Goal: Task Accomplishment & Management: Manage account settings

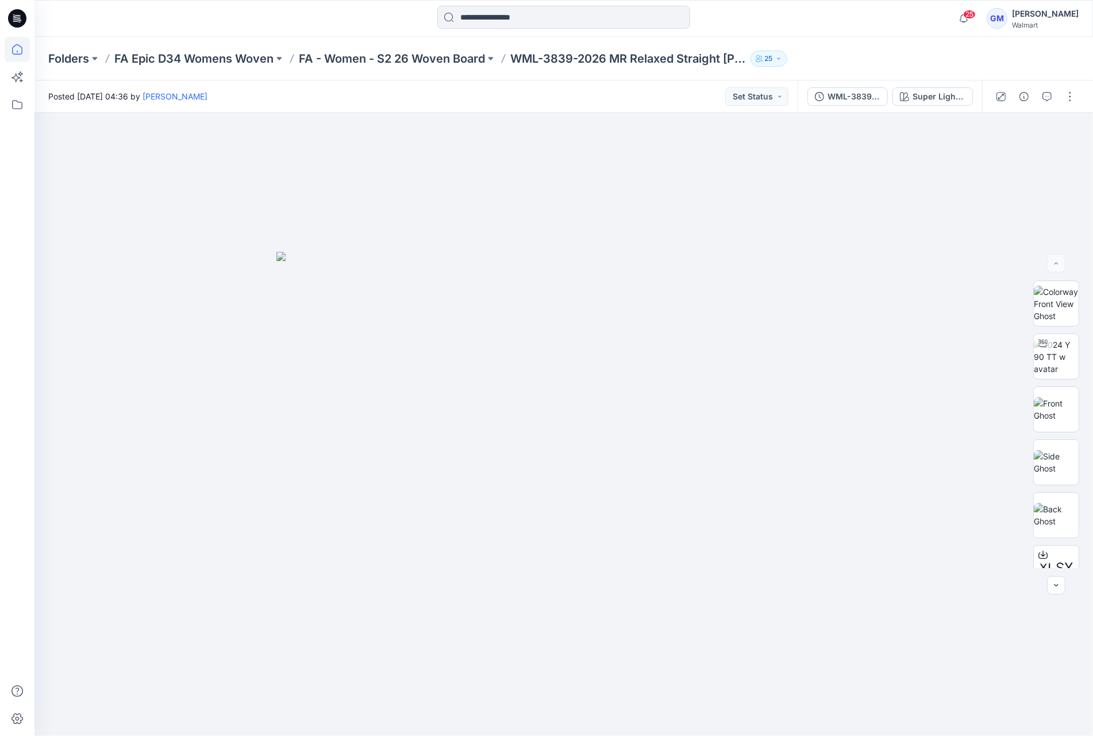
click at [7, 44] on icon at bounding box center [17, 49] width 25 height 25
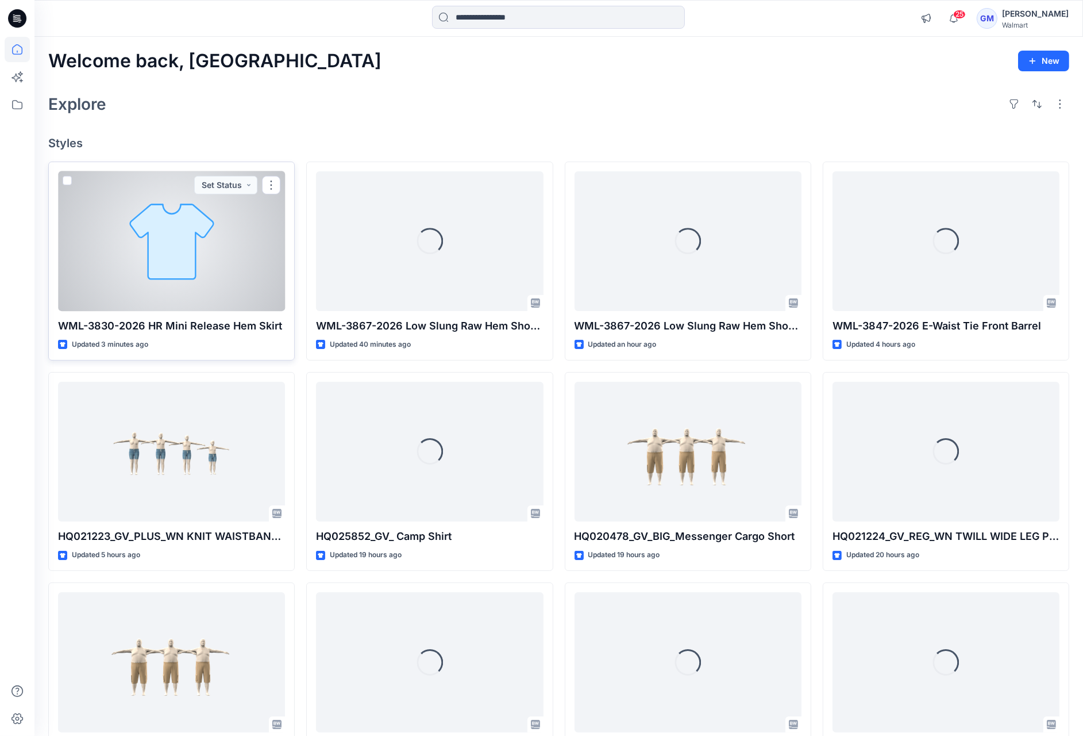
click at [246, 251] on div at bounding box center [171, 241] width 227 height 140
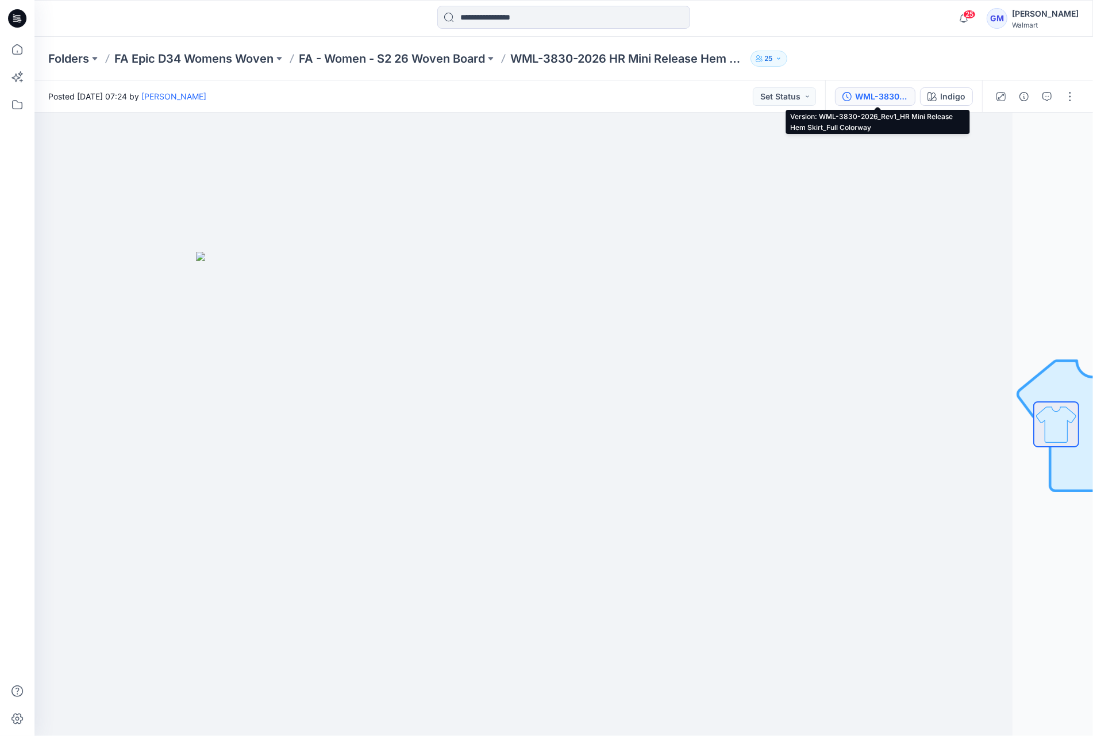
click at [860, 102] on div "WML-3830-2026_Rev1_HR Mini Release Hem Skirt_Full Colorway" at bounding box center [881, 96] width 53 height 13
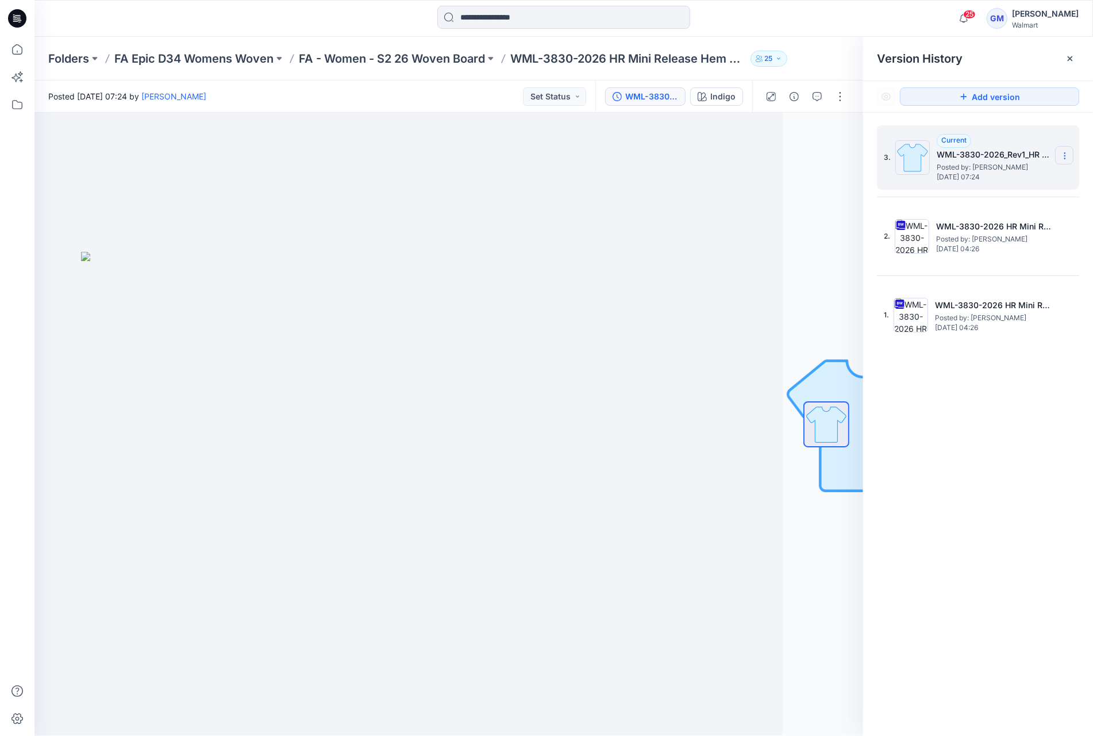
click at [1073, 155] on section at bounding box center [1064, 155] width 18 height 18
click at [1003, 224] on span "Delete Version" at bounding box center [985, 229] width 53 height 14
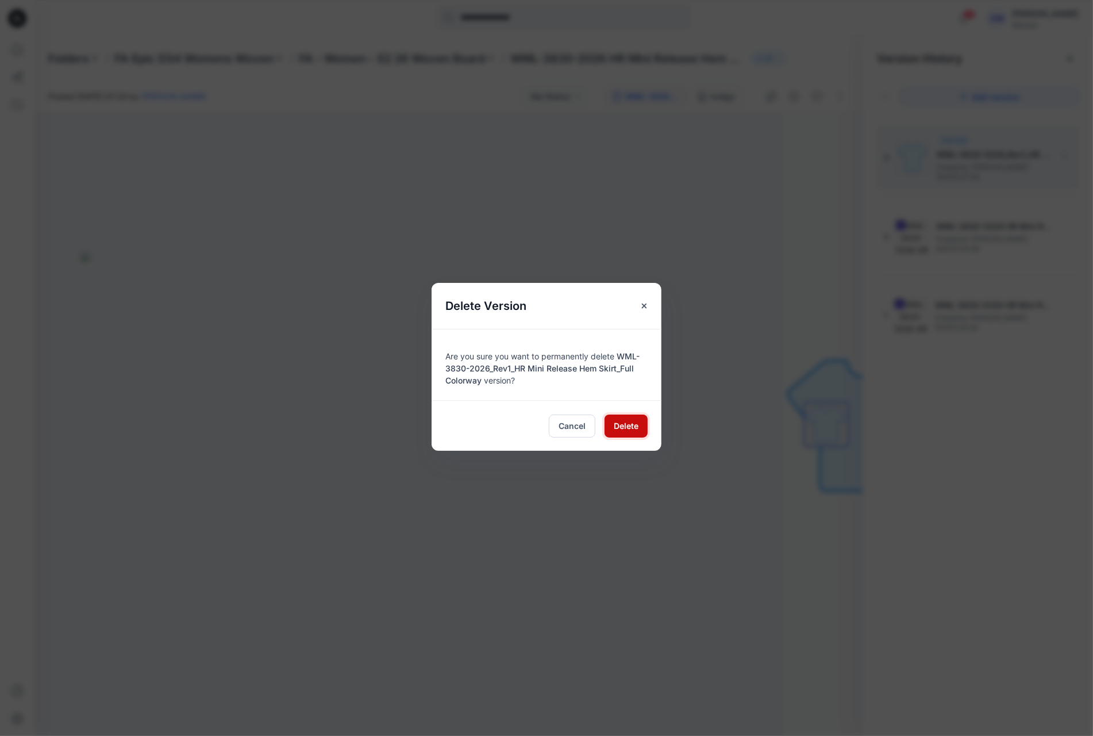
click at [640, 427] on button "Delete" at bounding box center [626, 425] width 43 height 23
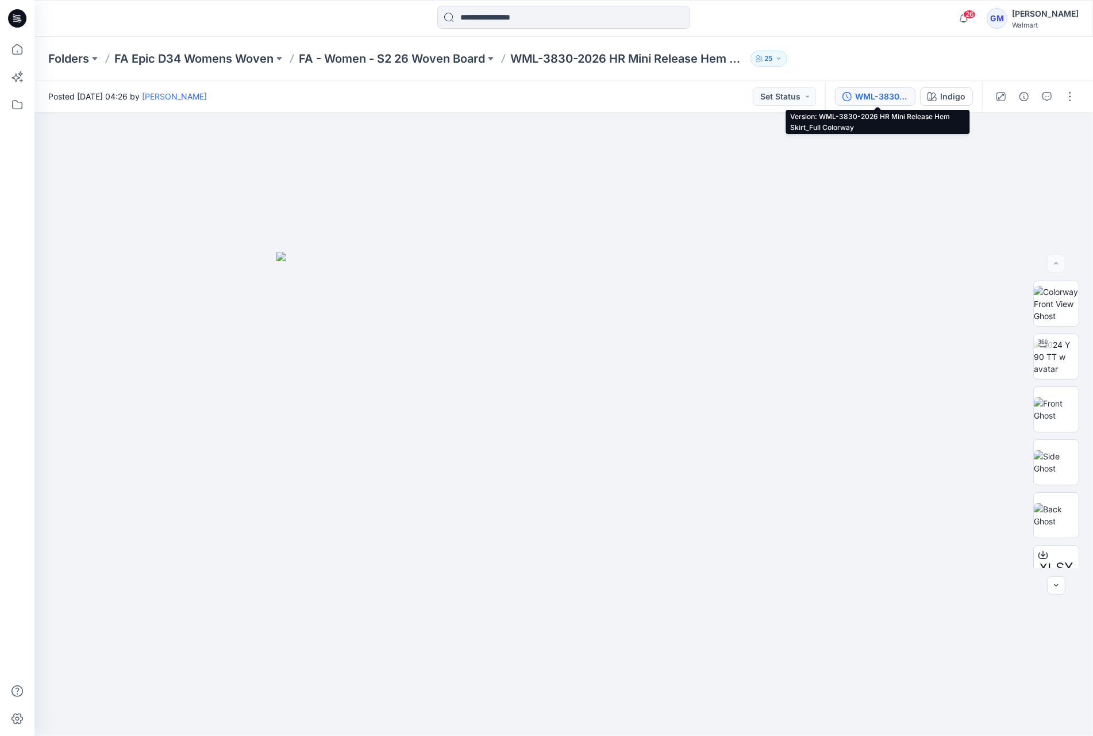
click at [906, 97] on div "WML-3830-2026 HR Mini Release Hem Skirt_Full Colorway" at bounding box center [881, 96] width 53 height 13
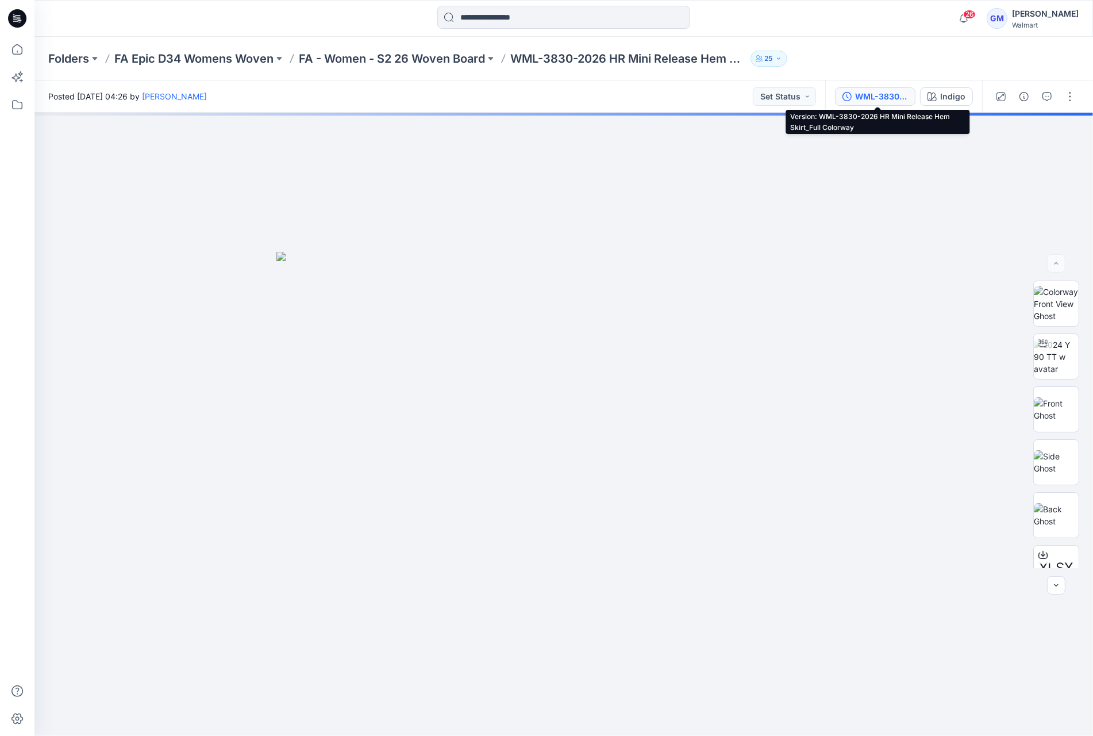
click at [901, 95] on div "WML-3830-2026 HR Mini Release Hem Skirt_Full Colorway" at bounding box center [881, 96] width 53 height 13
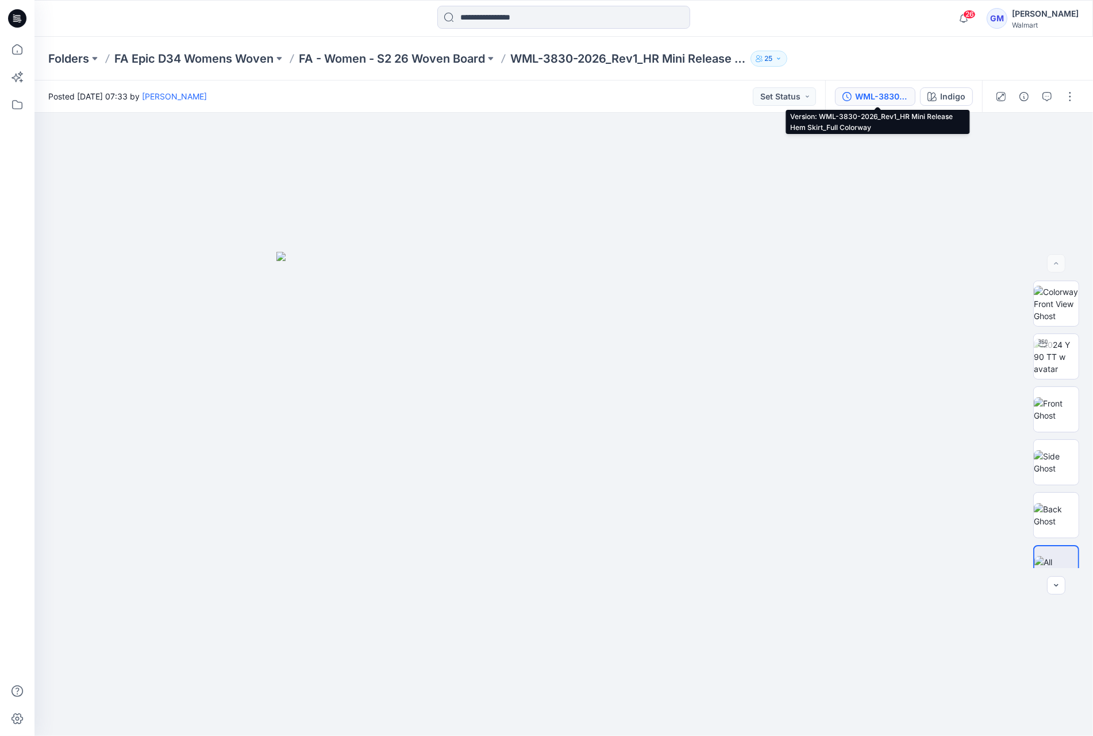
click at [867, 98] on div "WML-3830-2026_Rev1_HR Mini Release Hem Skirt_Full Colorway" at bounding box center [881, 96] width 53 height 13
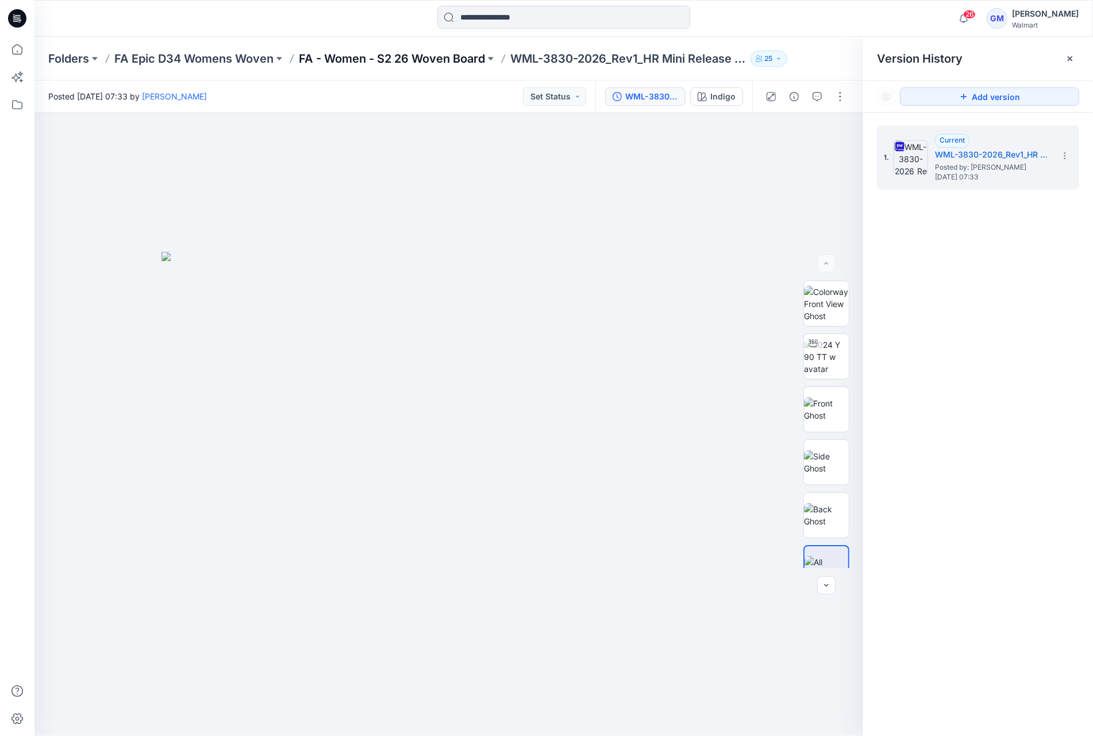
click at [359, 52] on p "FA - Women - S2 26 Woven Board" at bounding box center [392, 59] width 186 height 16
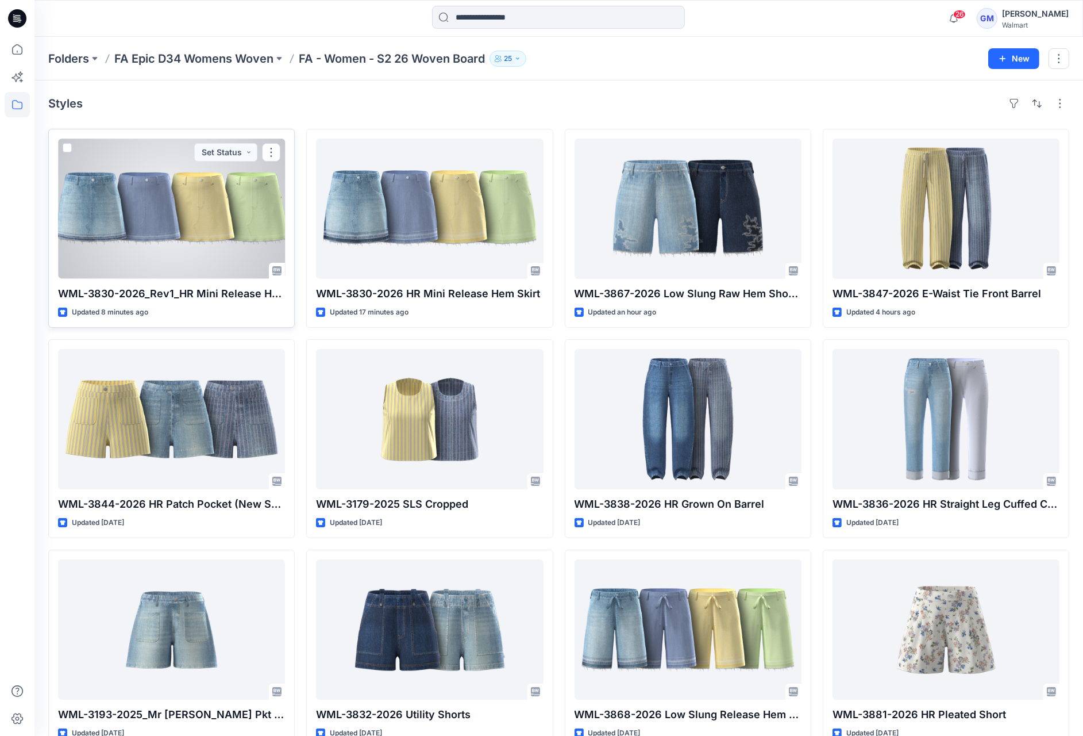
click at [229, 198] on div at bounding box center [171, 208] width 227 height 140
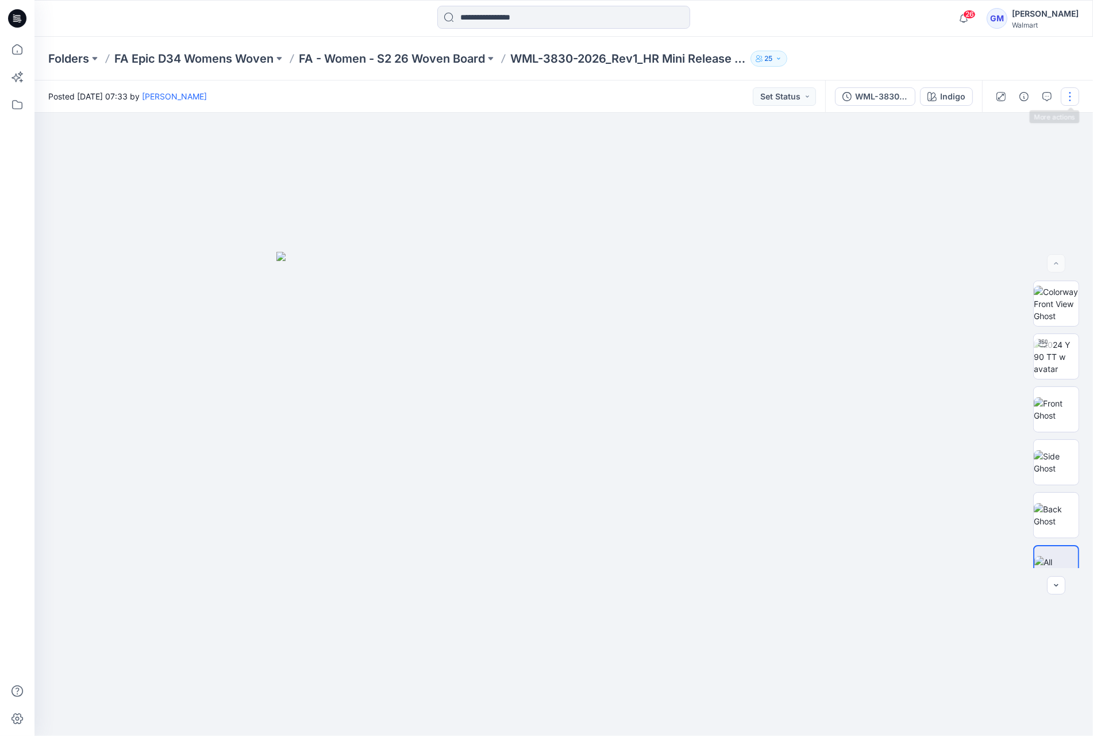
click at [1071, 92] on button "button" at bounding box center [1070, 96] width 18 height 18
click at [1010, 157] on button "Edit" at bounding box center [1022, 155] width 106 height 21
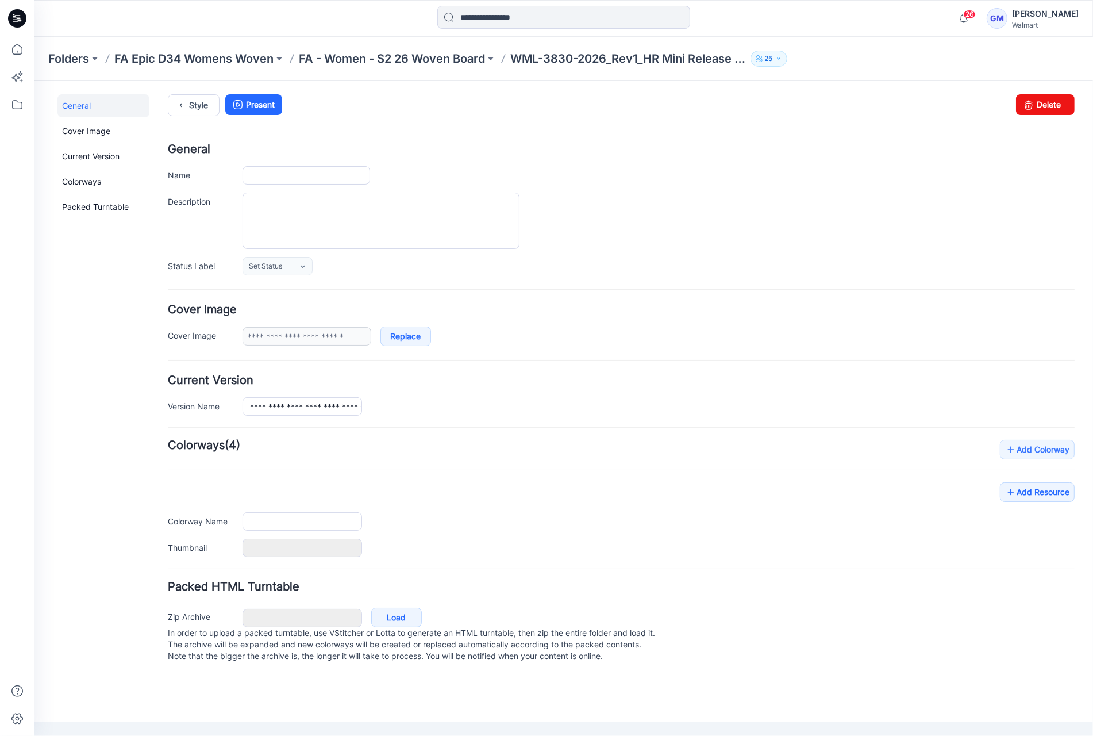
type input "**********"
type input "******"
type input "**********"
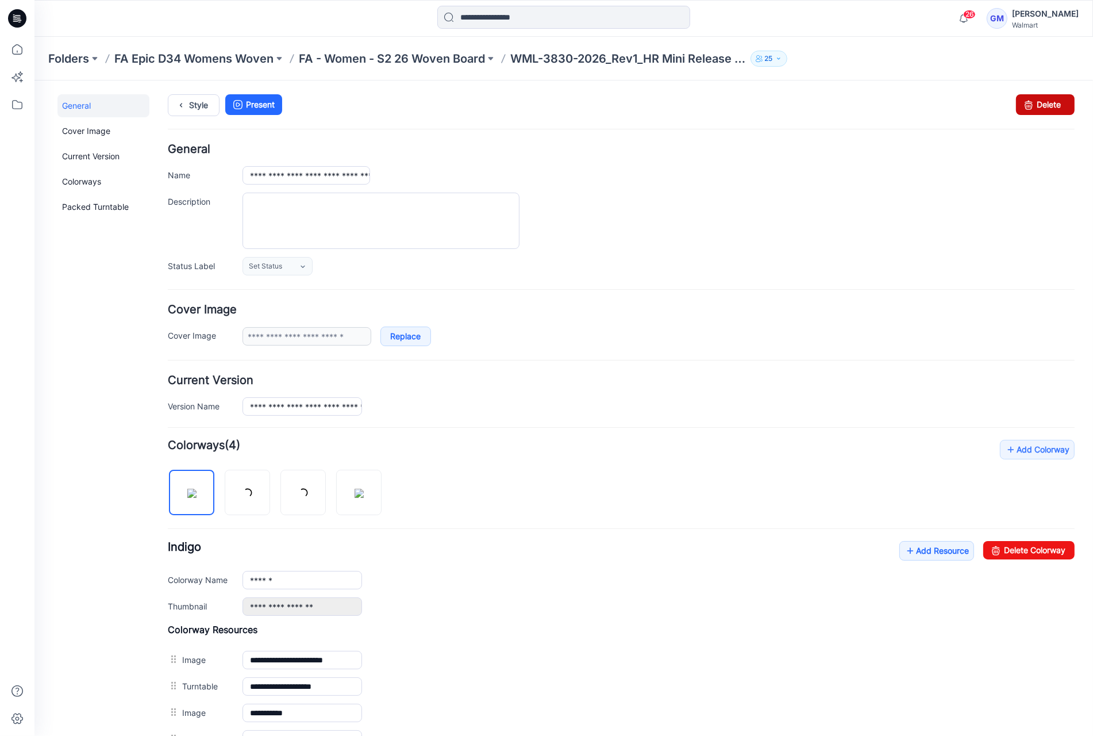
drag, startPoint x: 1046, startPoint y: 102, endPoint x: 630, endPoint y: 138, distance: 417.6
click at [1046, 102] on link "Delete" at bounding box center [1045, 104] width 59 height 21
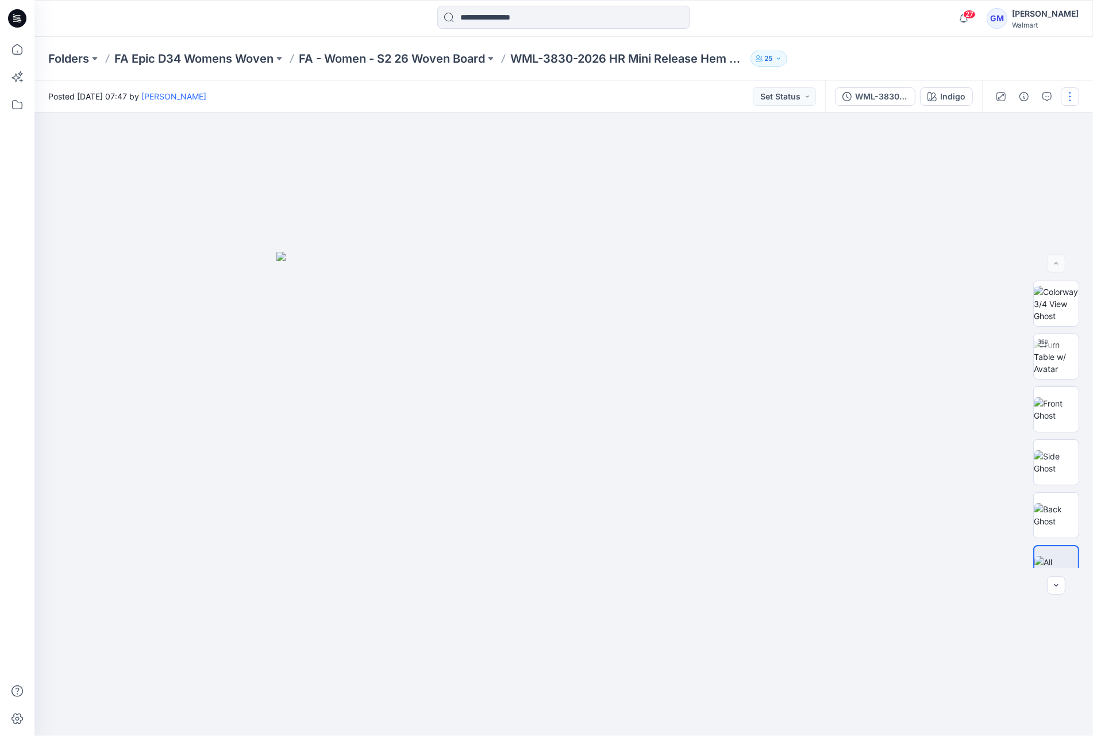
click at [1078, 98] on button "button" at bounding box center [1070, 96] width 18 height 18
click at [1077, 98] on button "button" at bounding box center [1070, 96] width 18 height 18
click at [1027, 153] on button "Edit" at bounding box center [1022, 155] width 106 height 21
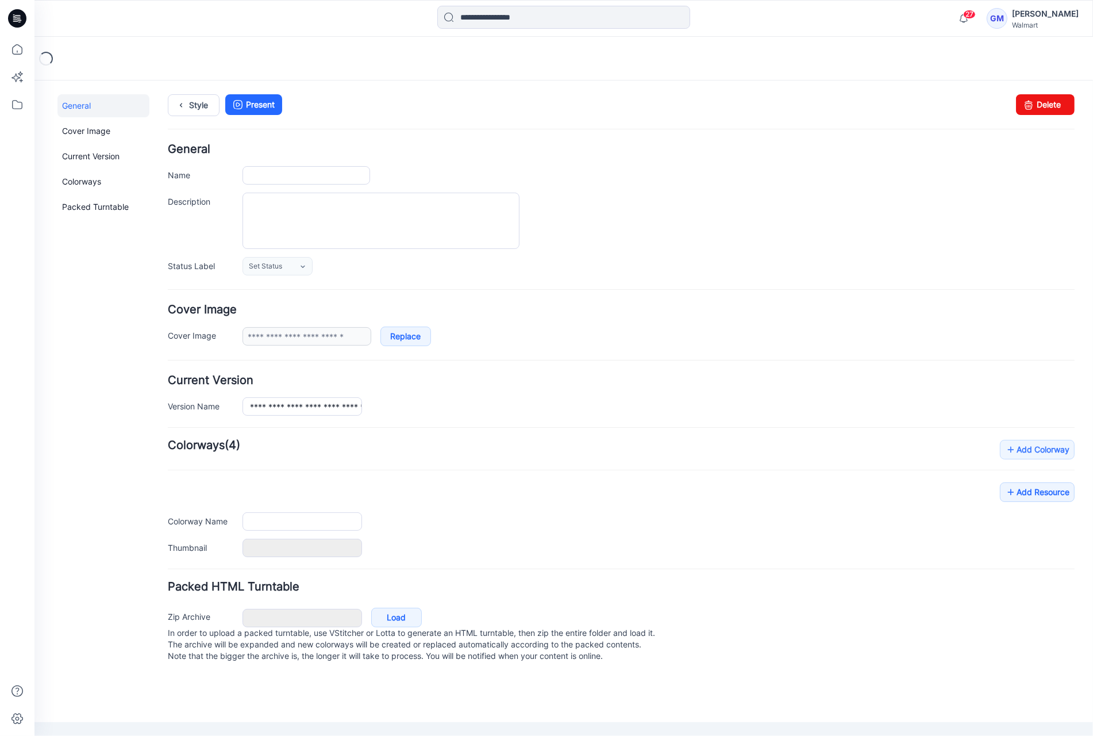
type input "**********"
type input "******"
type input "**********"
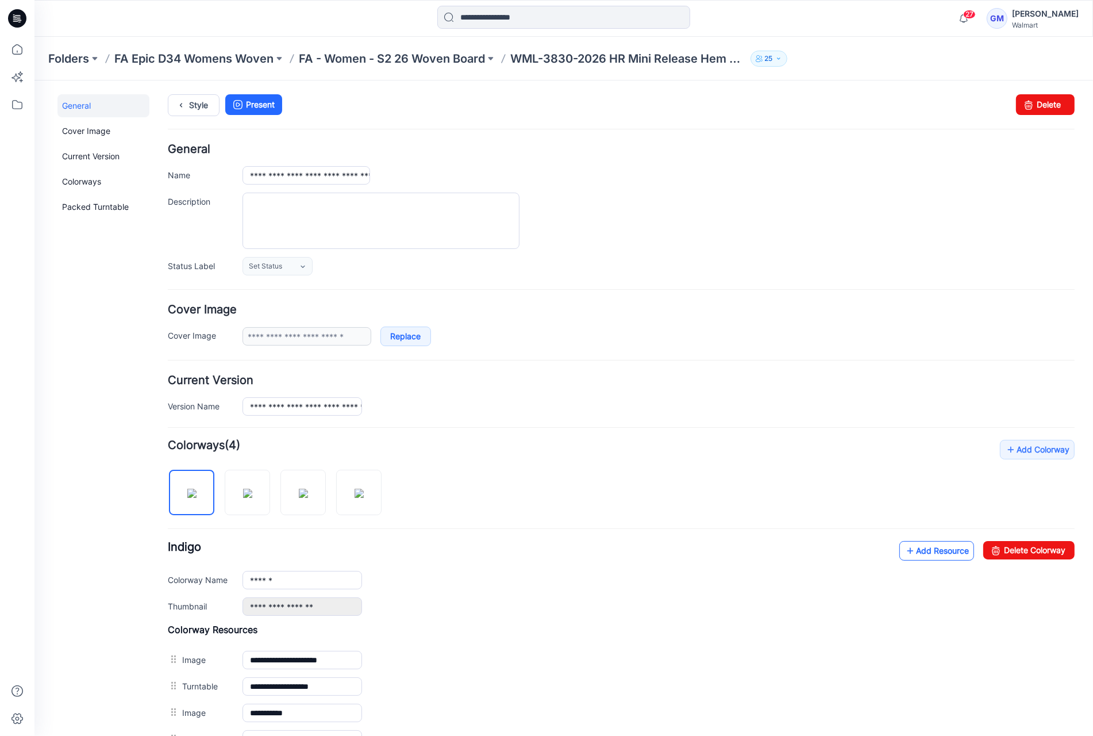
click at [919, 544] on link "Add Resource" at bounding box center [936, 550] width 75 height 20
click at [918, 540] on link "Add Resource" at bounding box center [936, 550] width 75 height 20
click at [195, 106] on link "Style" at bounding box center [194, 105] width 52 height 22
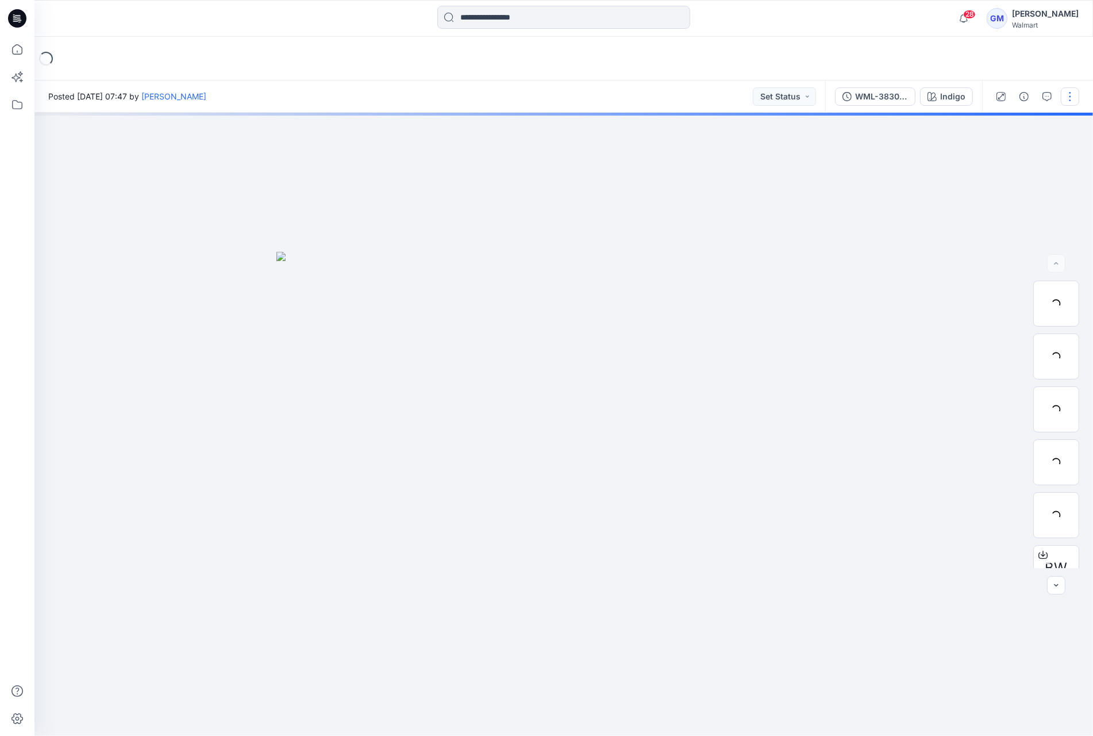
drag, startPoint x: 1071, startPoint y: 91, endPoint x: 1069, endPoint y: 99, distance: 8.2
click at [1071, 93] on button "button" at bounding box center [1070, 96] width 18 height 18
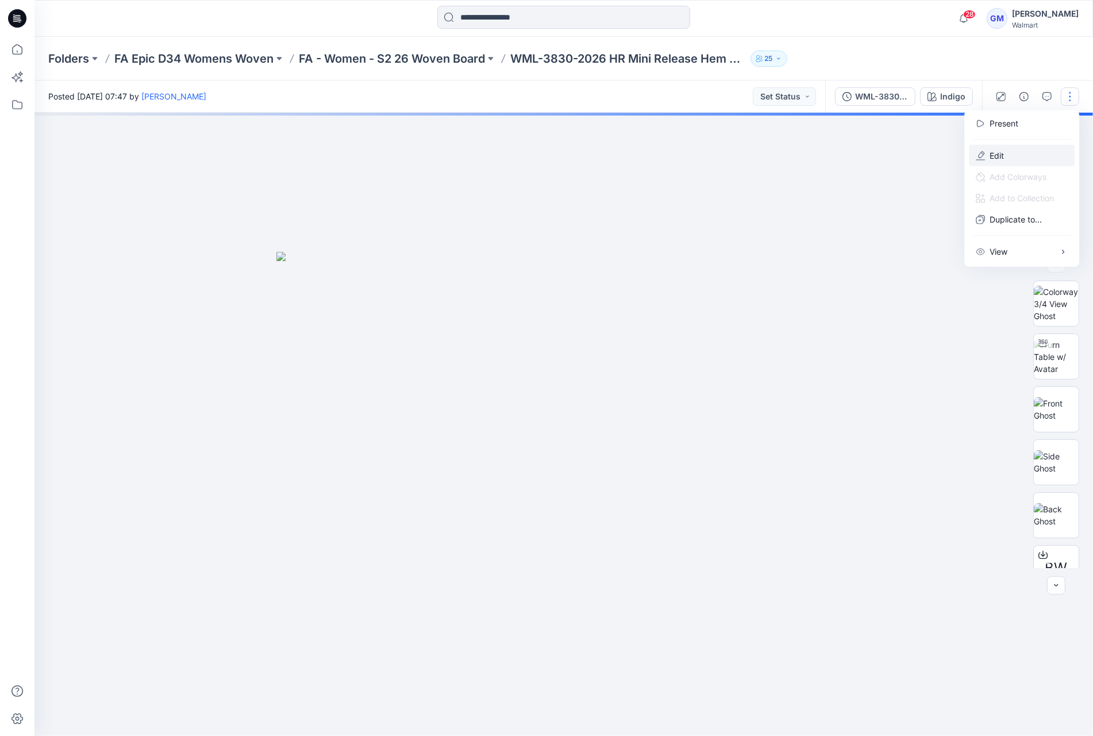
click at [1014, 163] on button "Edit" at bounding box center [1022, 155] width 106 height 21
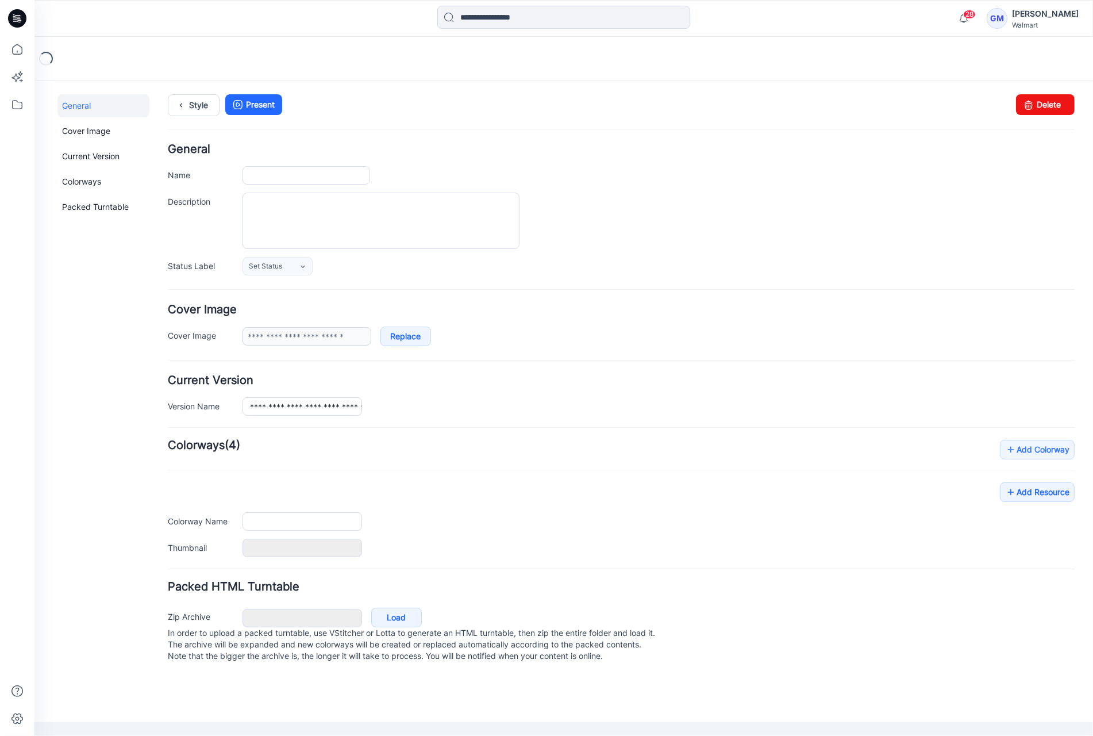
type input "**********"
type input "******"
type input "**********"
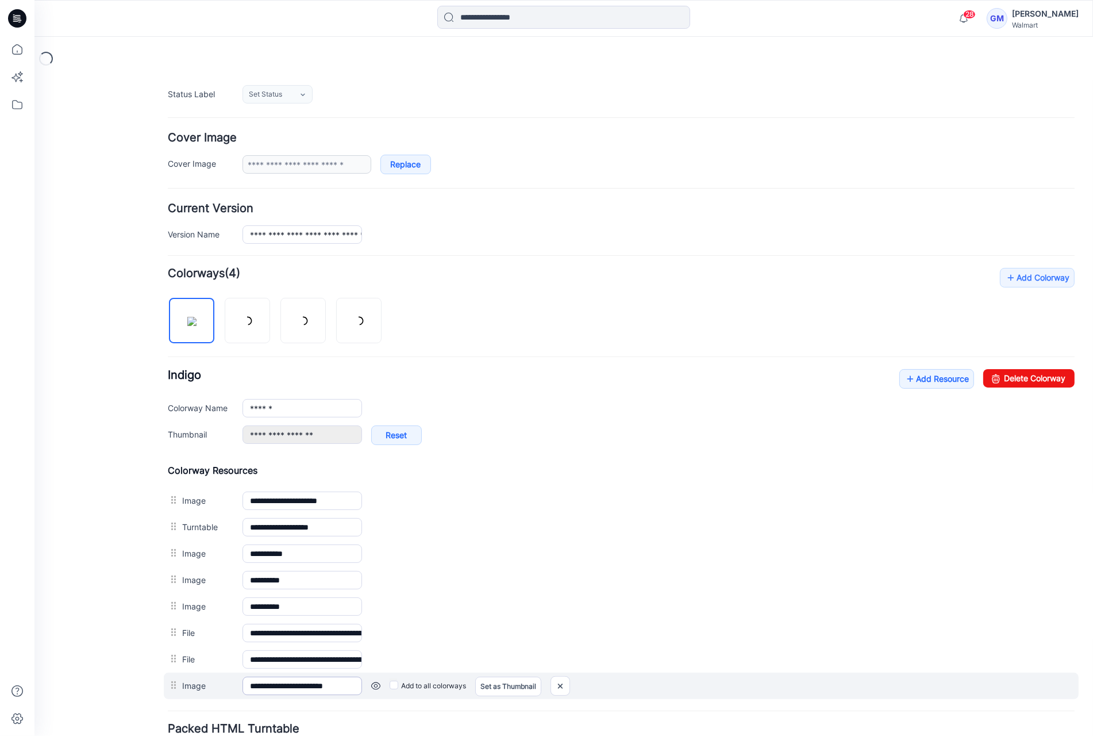
scroll to position [261, 0]
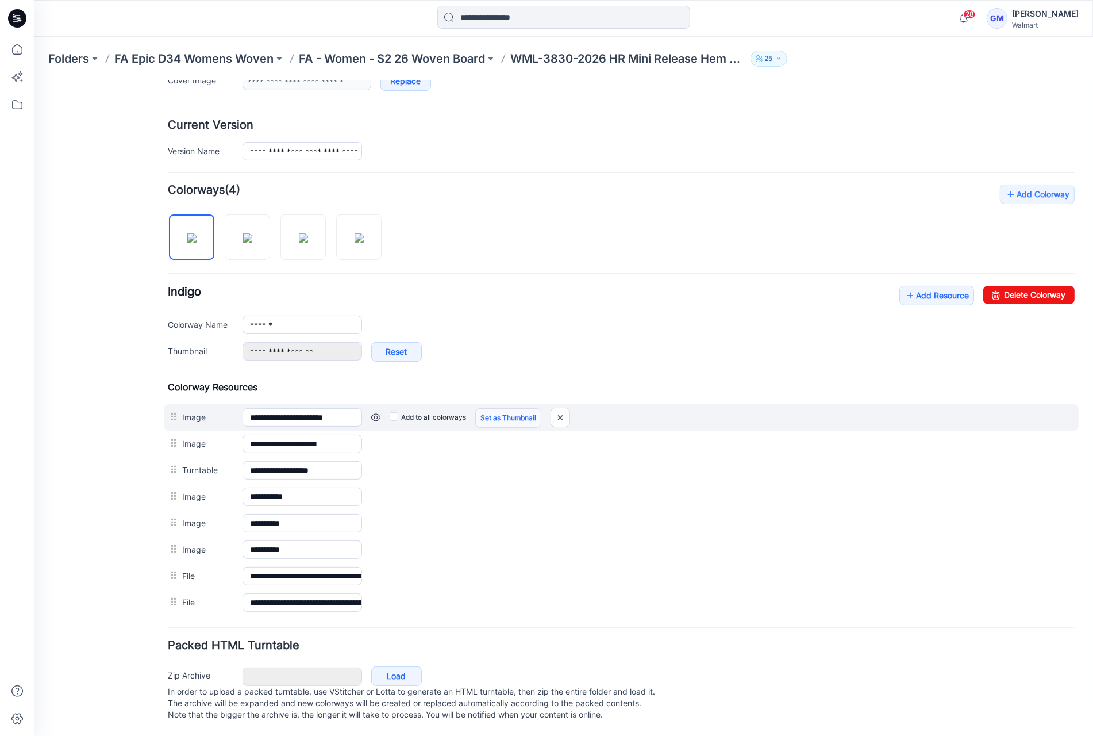
click at [520, 407] on link "Set as Thumbnail" at bounding box center [508, 417] width 66 height 20
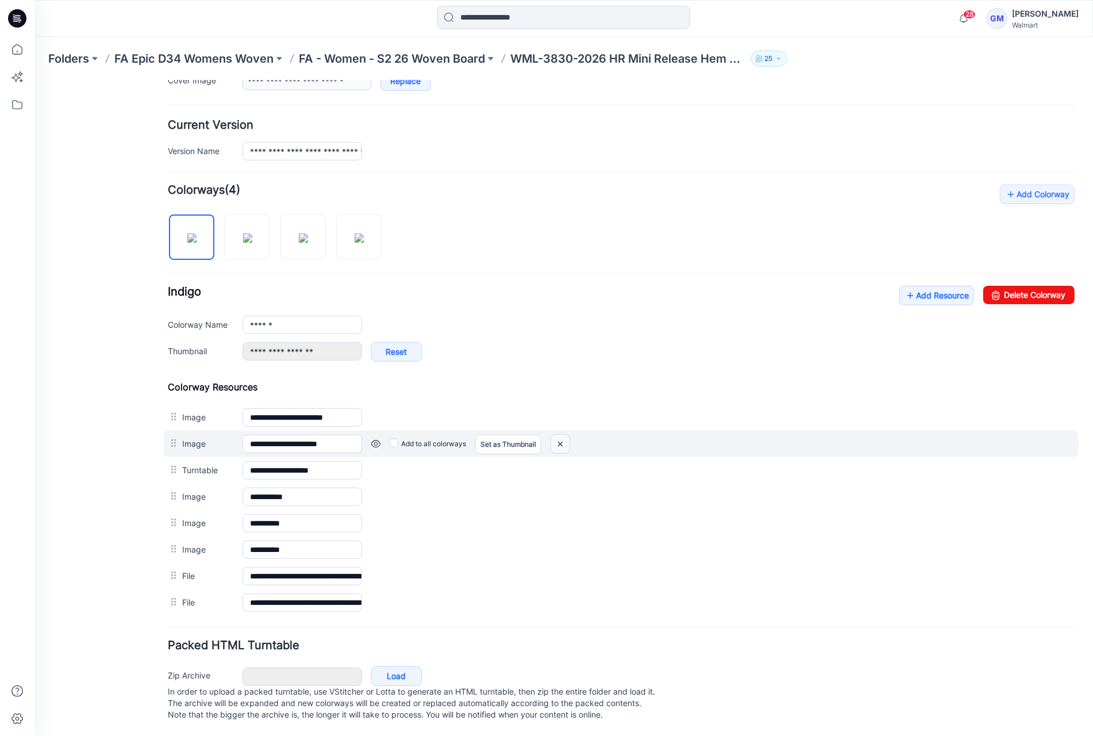
drag, startPoint x: 564, startPoint y: 435, endPoint x: 641, endPoint y: 123, distance: 321.4
click at [34, 80] on img at bounding box center [34, 80] width 0 height 0
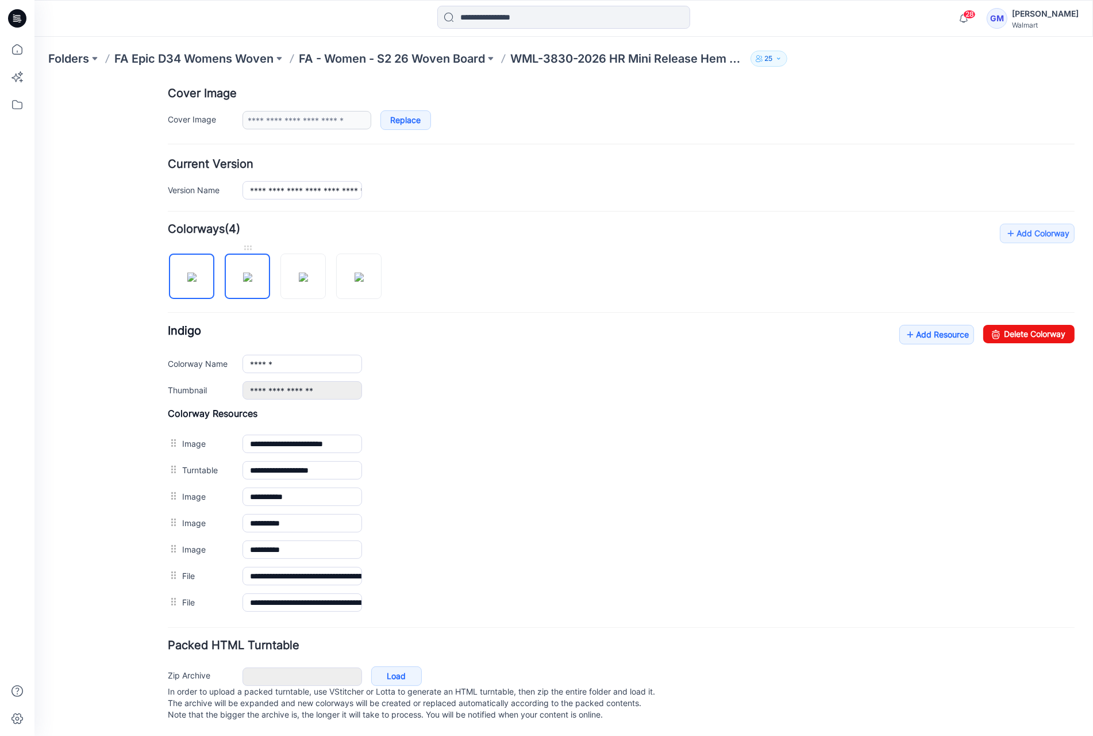
scroll to position [222, 0]
click at [248, 272] on img at bounding box center [247, 276] width 9 height 9
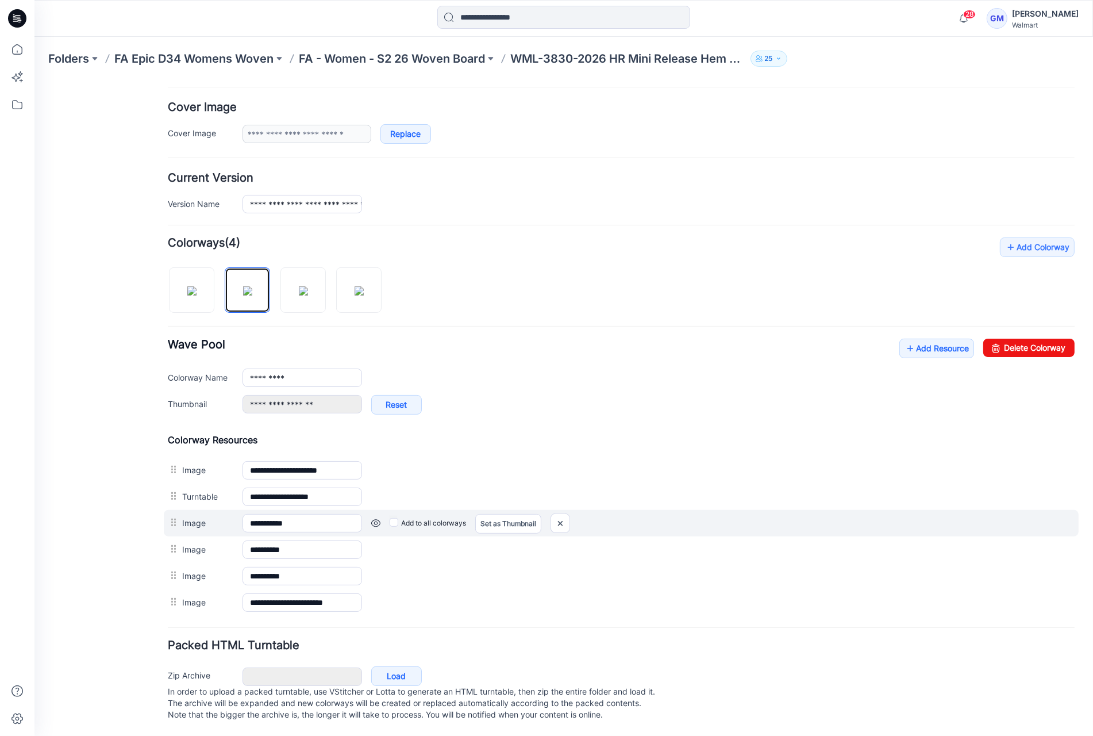
scroll to position [210, 0]
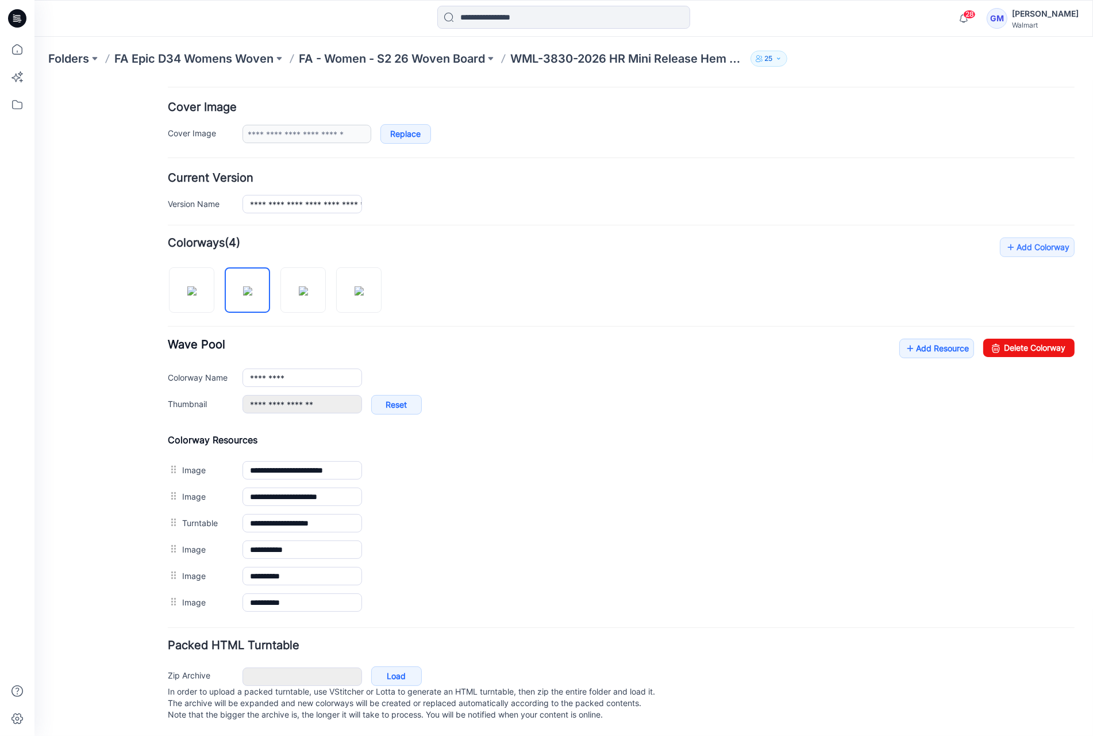
click at [34, 80] on link "Set as Thumbnail" at bounding box center [34, 80] width 0 height 0
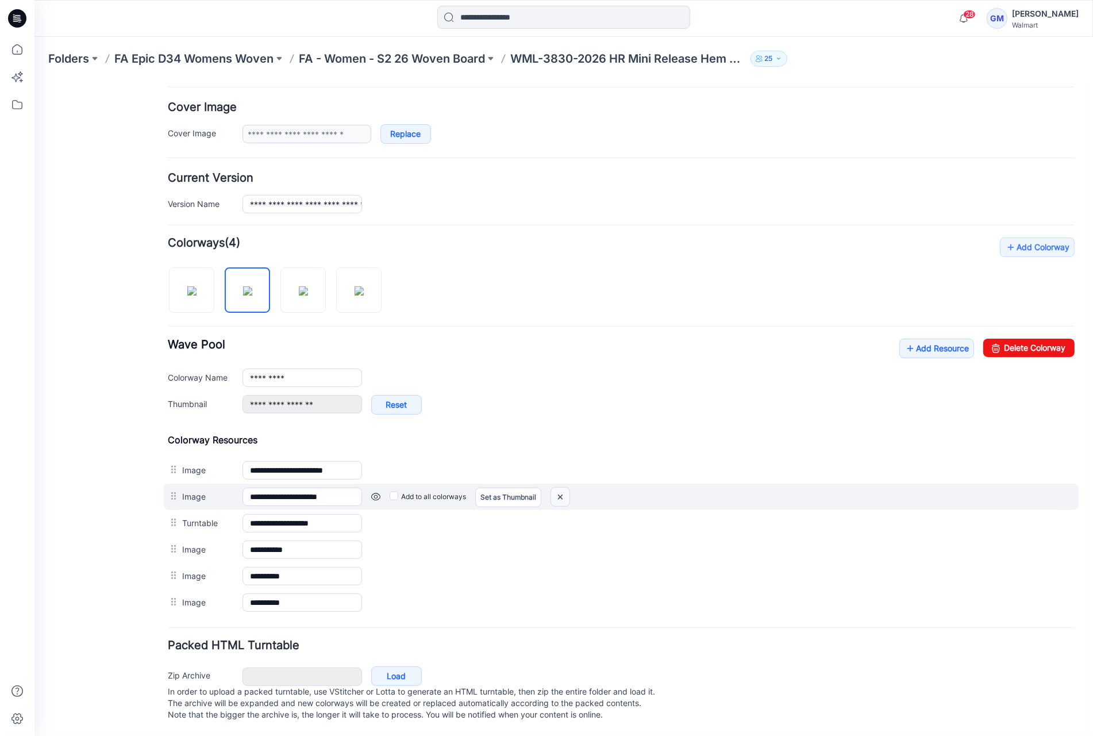
click at [34, 80] on img at bounding box center [34, 80] width 0 height 0
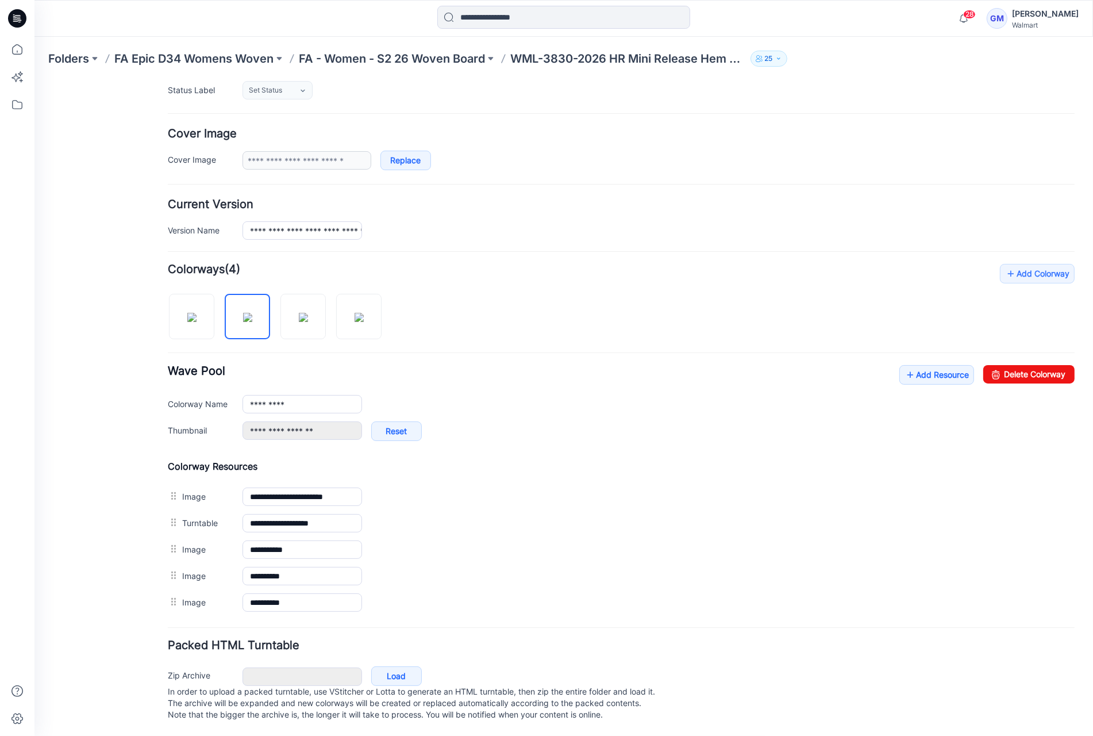
scroll to position [170, 0]
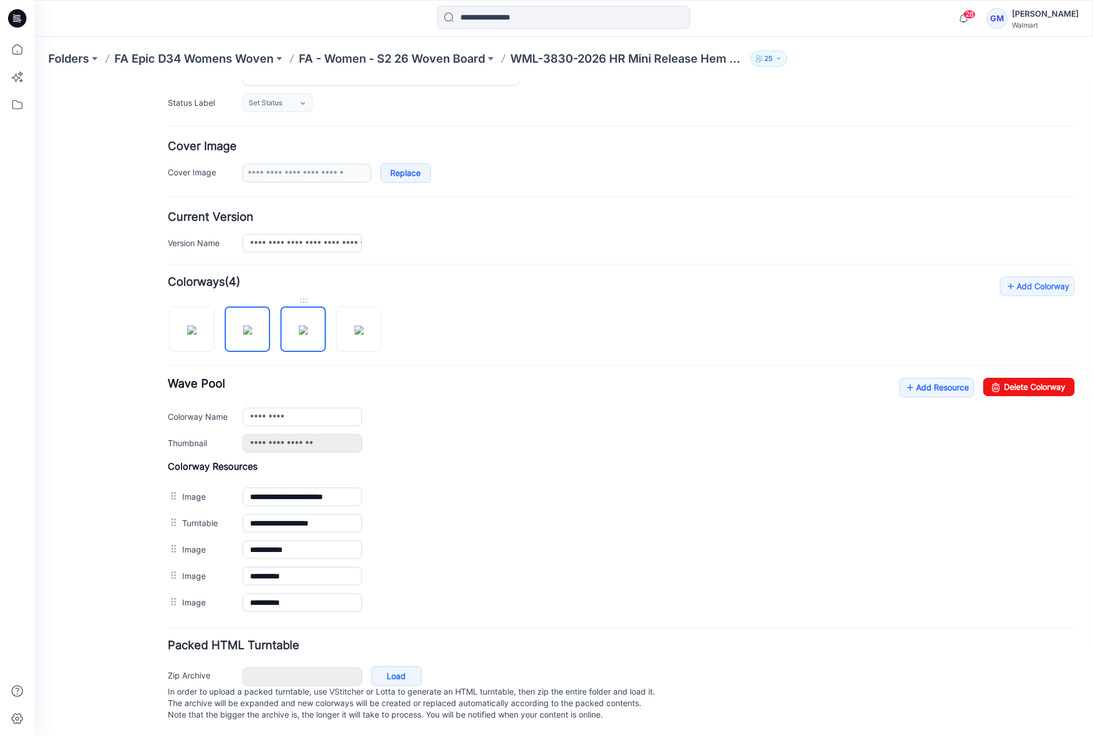
click at [301, 333] on img at bounding box center [303, 329] width 9 height 9
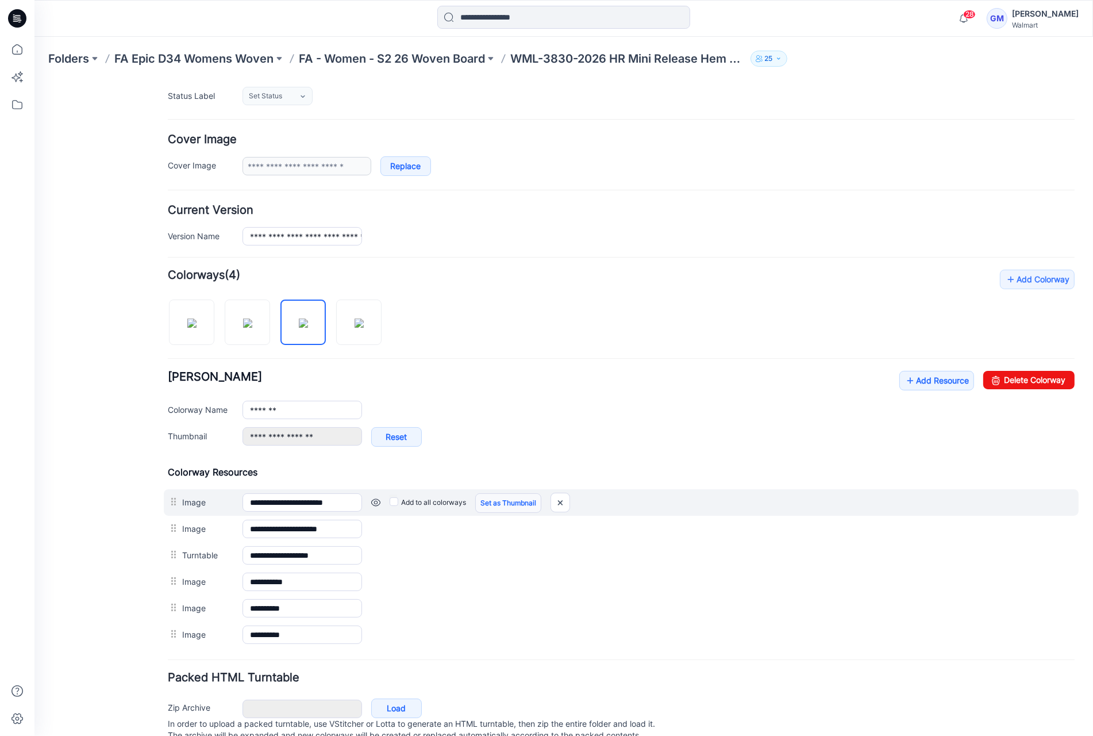
click at [526, 498] on link "Set as Thumbnail" at bounding box center [508, 502] width 66 height 20
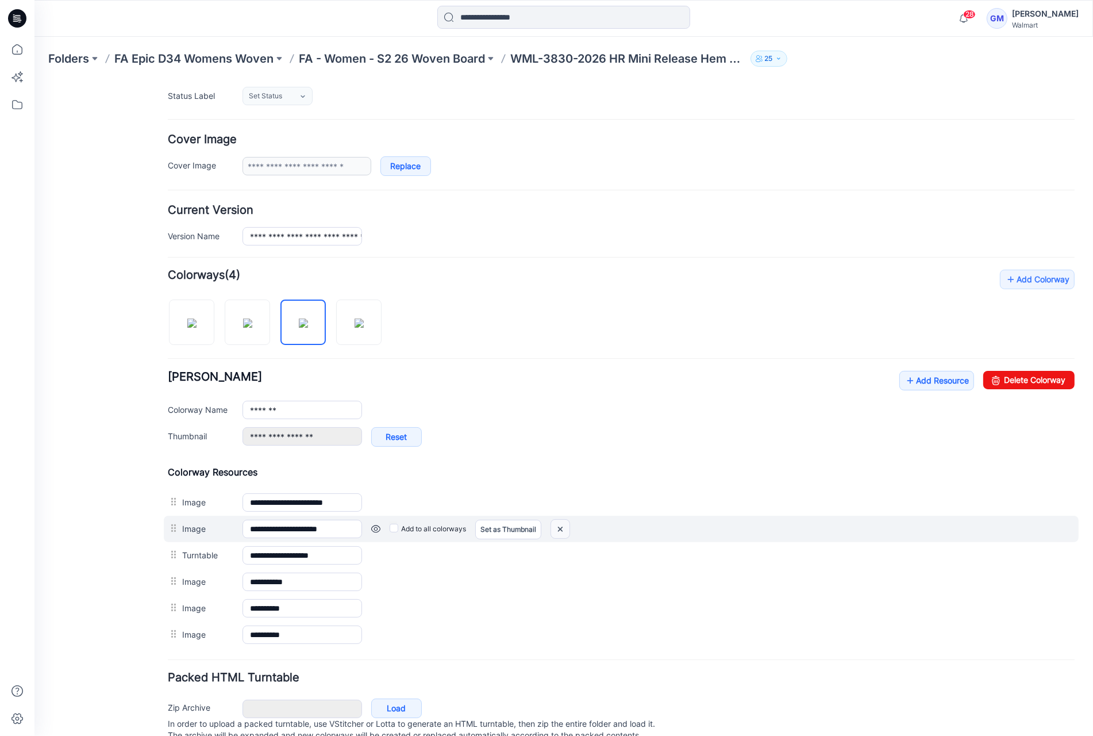
click at [34, 80] on img at bounding box center [34, 80] width 0 height 0
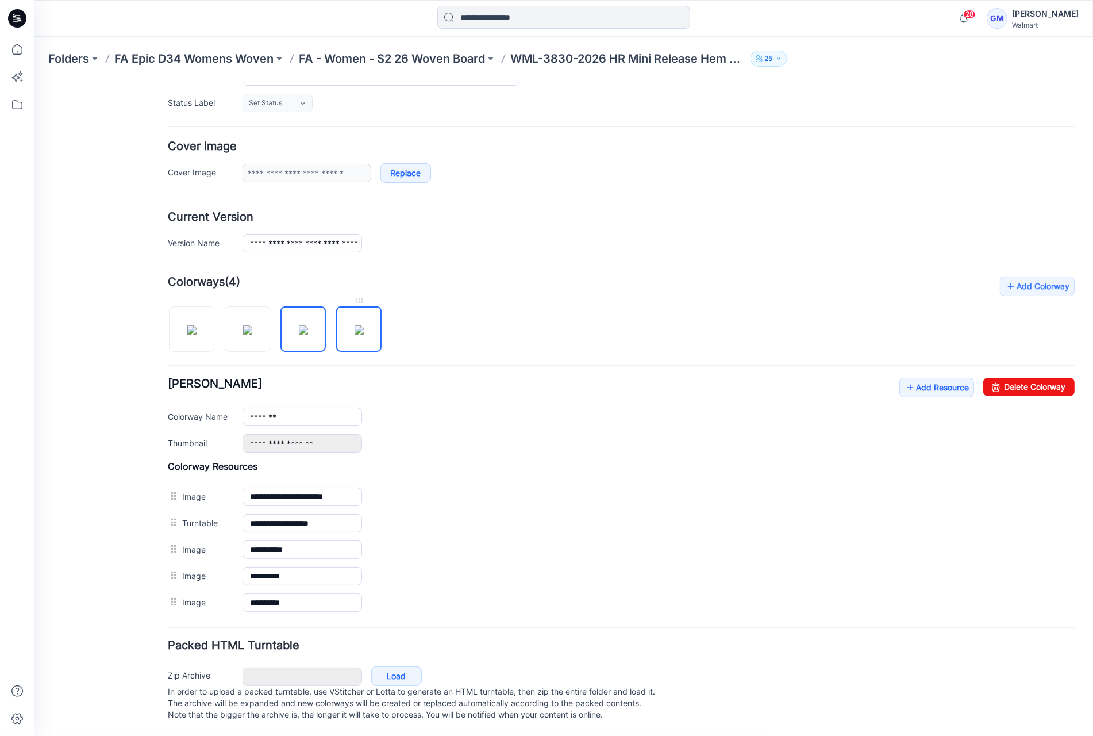
click at [355, 325] on img at bounding box center [359, 329] width 9 height 9
type input "**********"
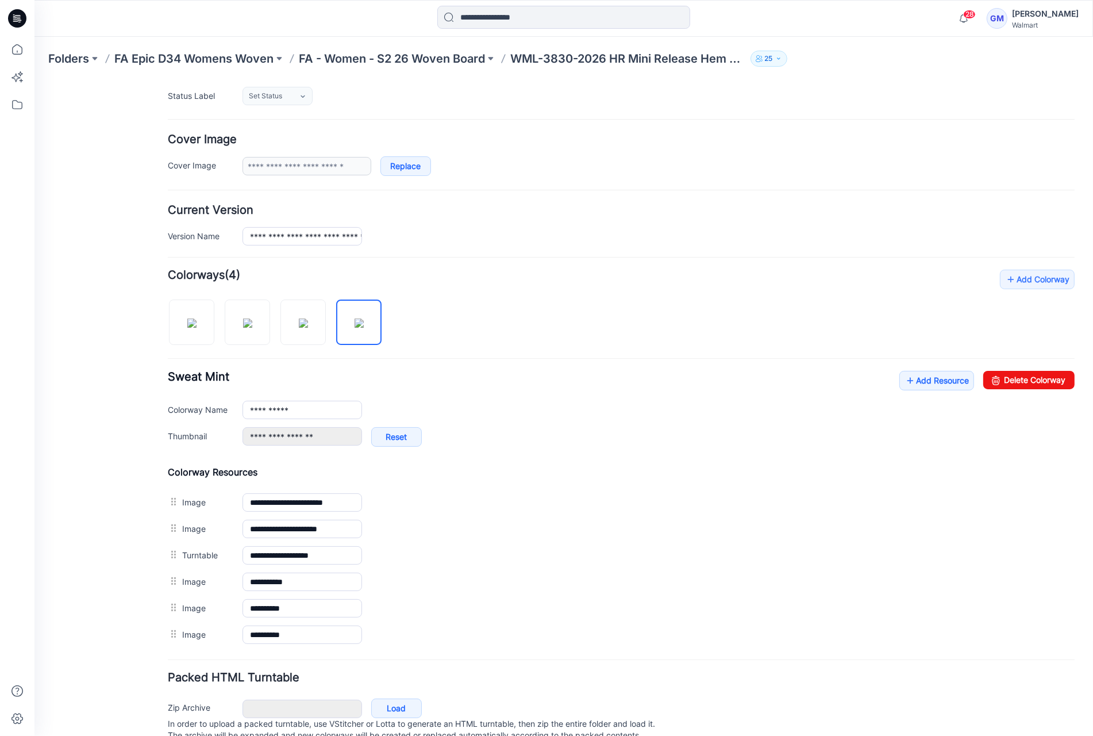
click at [34, 80] on link "Set as Thumbnail" at bounding box center [34, 80] width 0 height 0
click at [34, 80] on link "Unset as Thumbnail" at bounding box center [34, 80] width 0 height 0
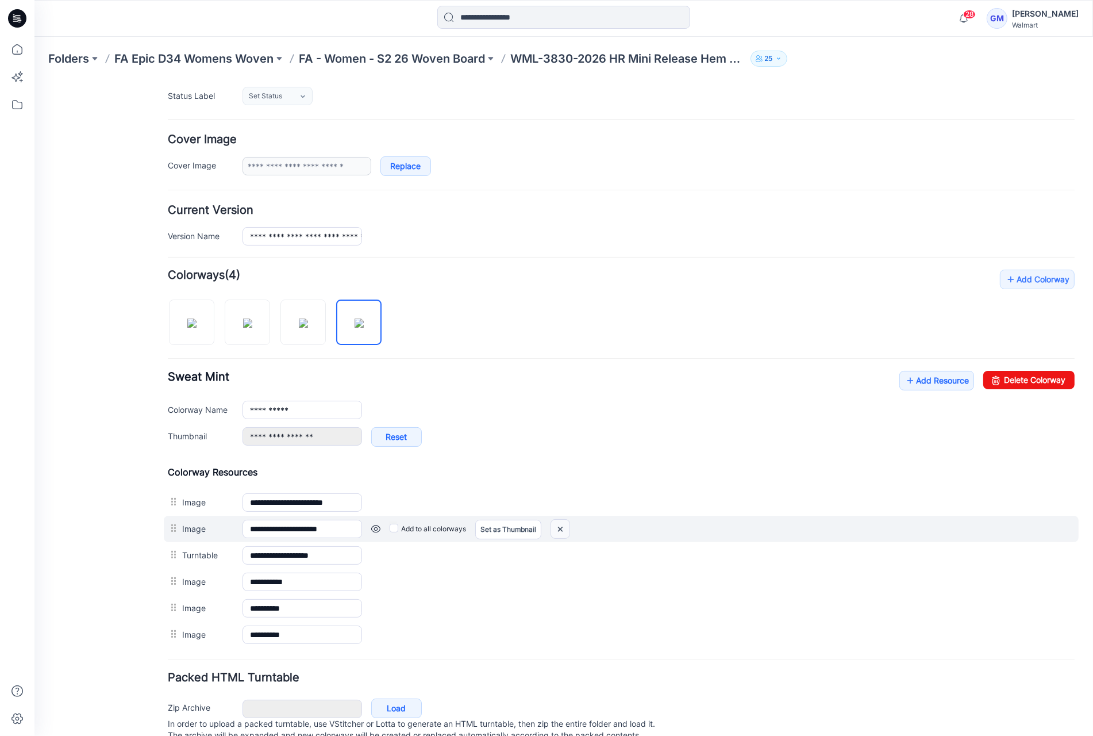
drag, startPoint x: 560, startPoint y: 525, endPoint x: 629, endPoint y: 132, distance: 399.5
click at [34, 80] on img at bounding box center [34, 80] width 0 height 0
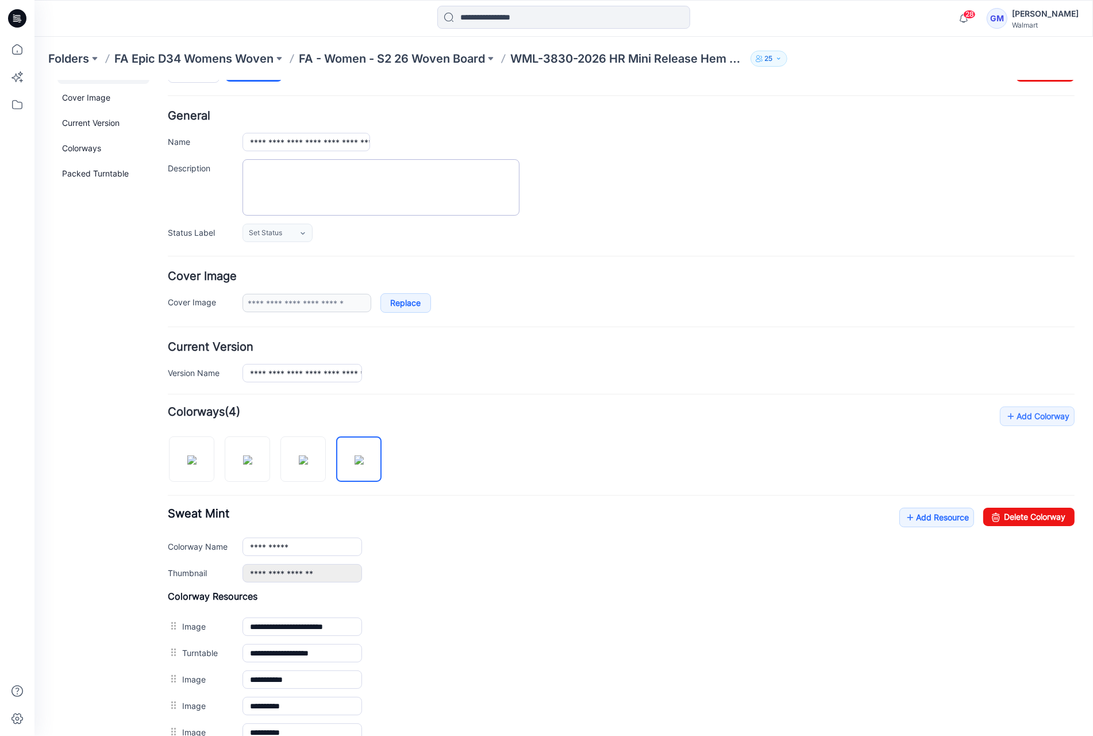
scroll to position [0, 0]
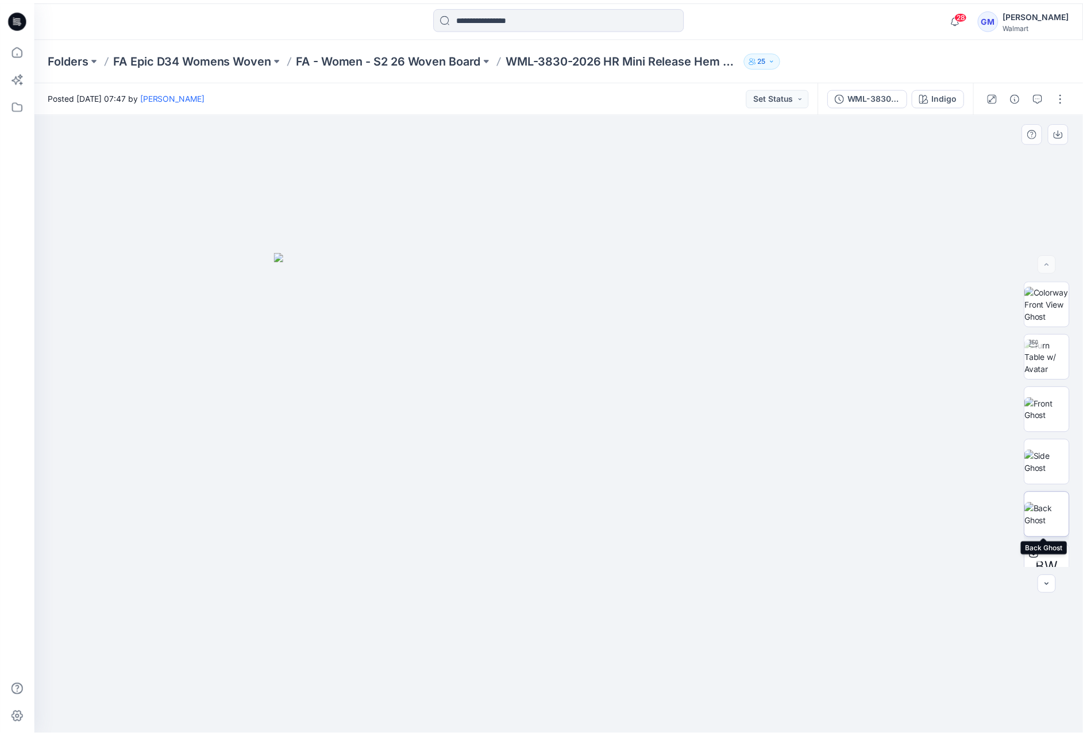
scroll to position [128, 0]
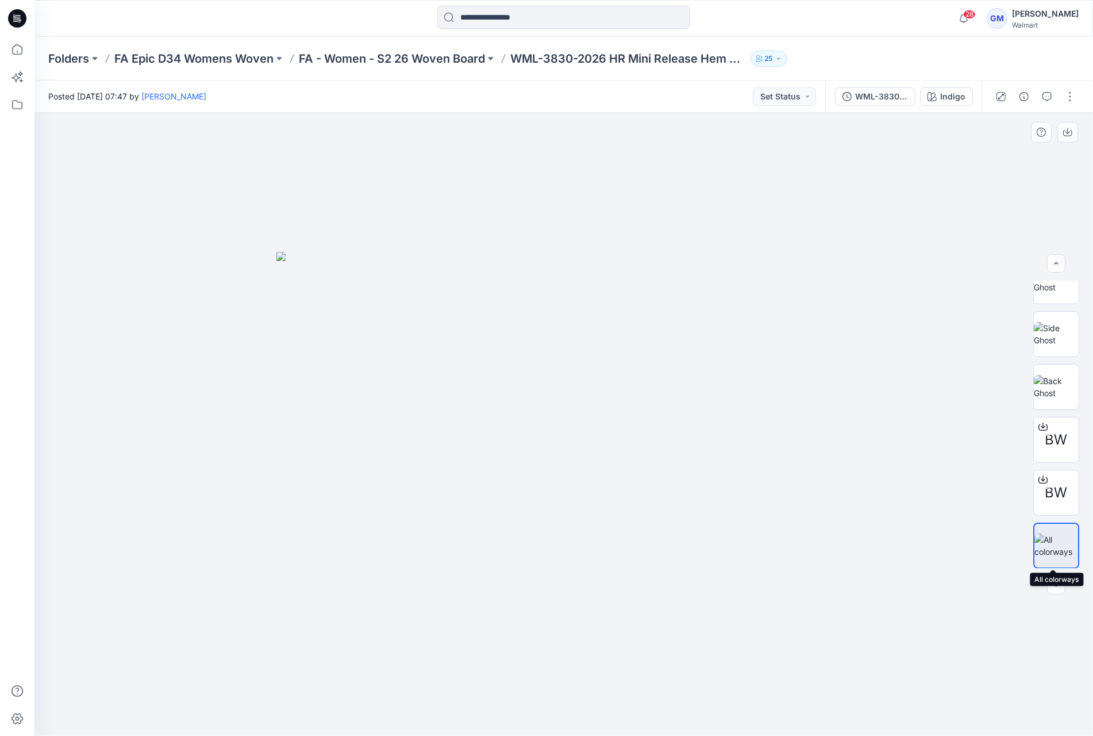
click at [1054, 534] on img at bounding box center [1056, 545] width 44 height 24
click at [458, 61] on p "FA - Women - S2 26 Woven Board" at bounding box center [392, 59] width 186 height 16
